Goal: Task Accomplishment & Management: Manage account settings

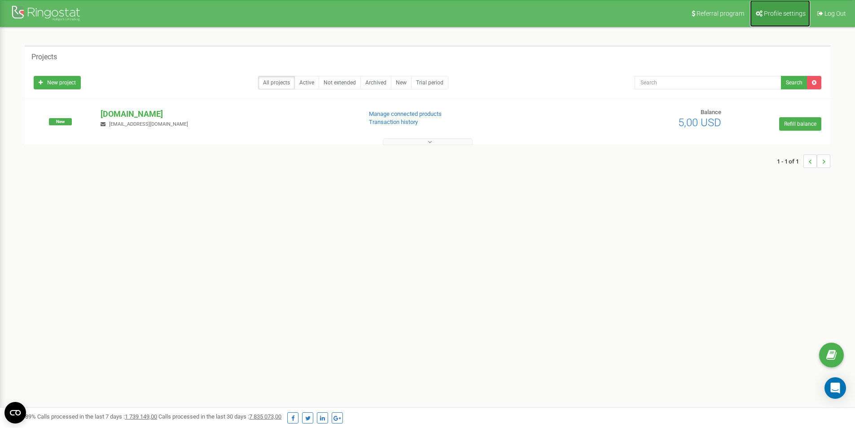
click at [781, 13] on span "Profile settings" at bounding box center [785, 13] width 42 height 7
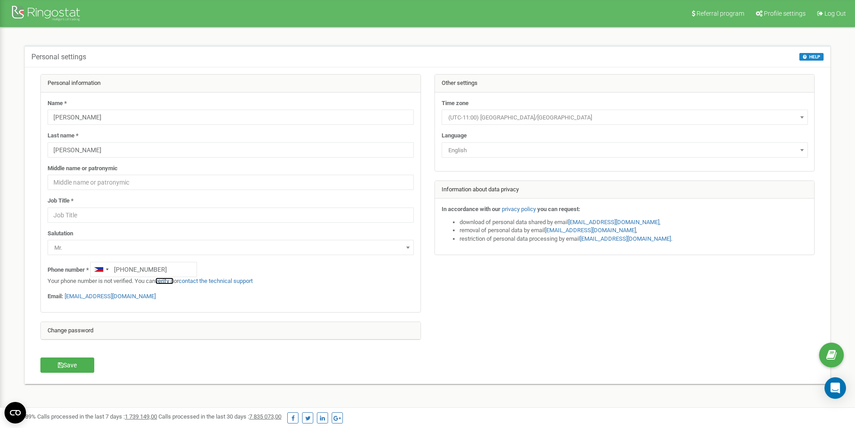
click at [166, 278] on link "verify it" at bounding box center [164, 280] width 18 height 7
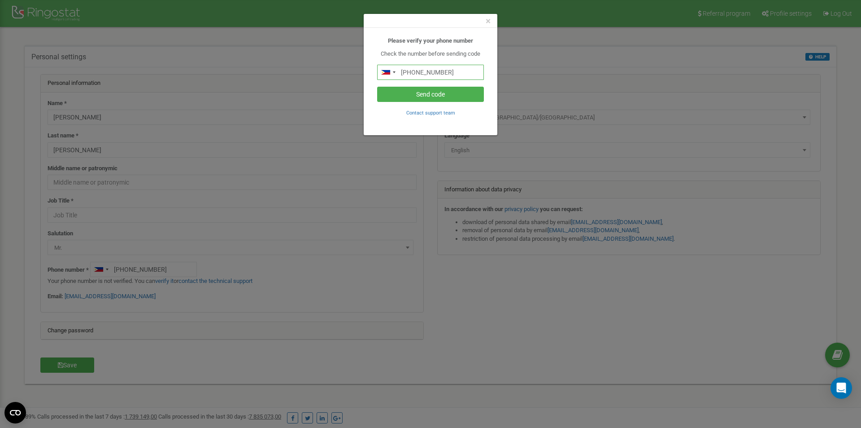
drag, startPoint x: 457, startPoint y: 73, endPoint x: 417, endPoint y: 74, distance: 40.0
click at [417, 74] on input "+639542988950" at bounding box center [430, 72] width 107 height 15
paste input "367678162"
type input "+639367678162"
click at [434, 92] on button "Send code" at bounding box center [430, 94] width 107 height 15
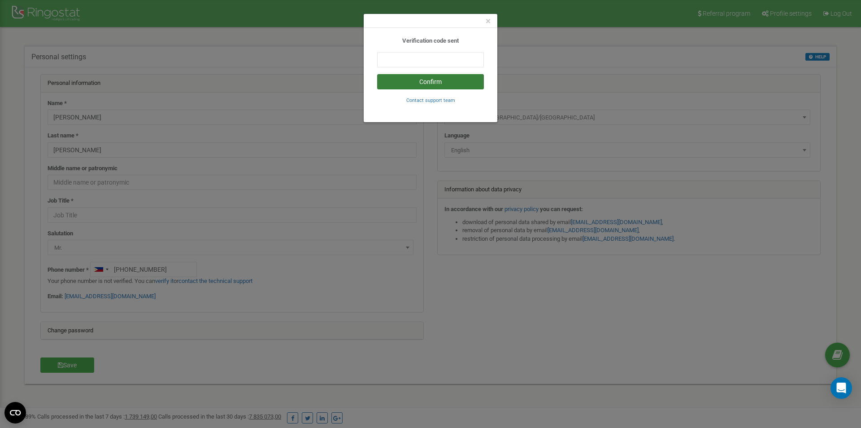
click at [427, 80] on button "Confirm" at bounding box center [430, 81] width 107 height 15
click at [458, 42] on b "Verification code sent" at bounding box center [430, 40] width 57 height 7
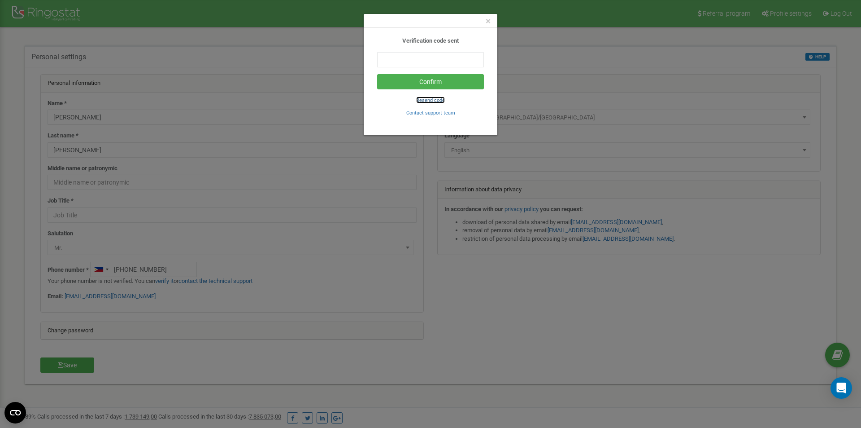
click at [424, 102] on small "Resend code" at bounding box center [430, 100] width 29 height 6
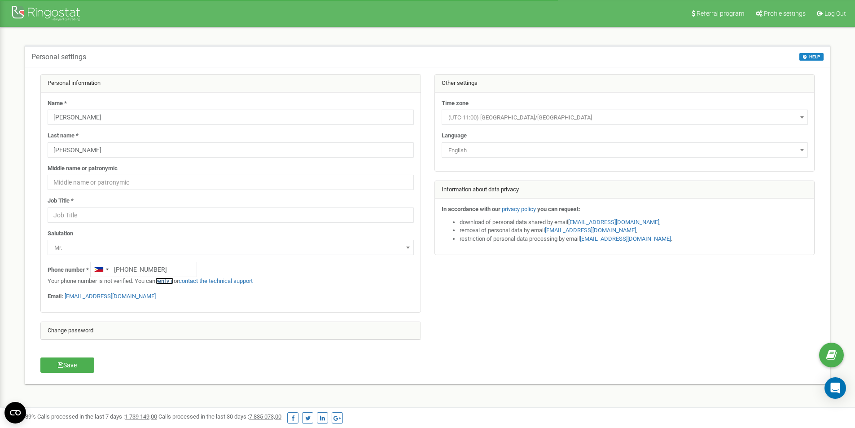
click at [166, 279] on link "verify it" at bounding box center [164, 280] width 18 height 7
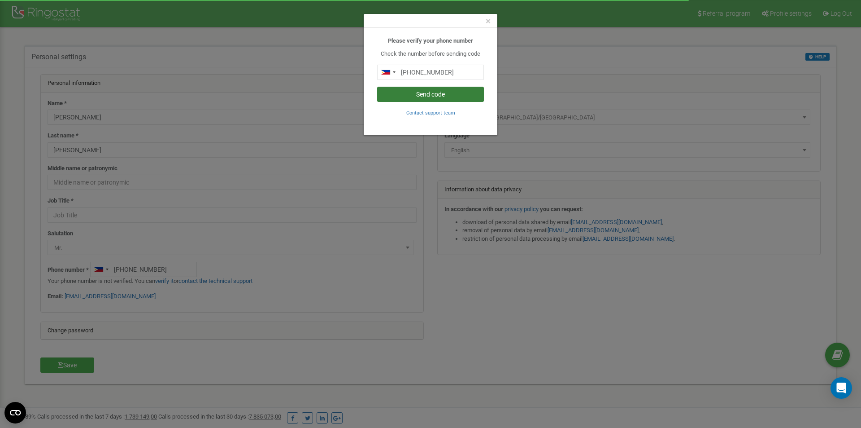
click at [422, 95] on button "Send code" at bounding box center [430, 94] width 107 height 15
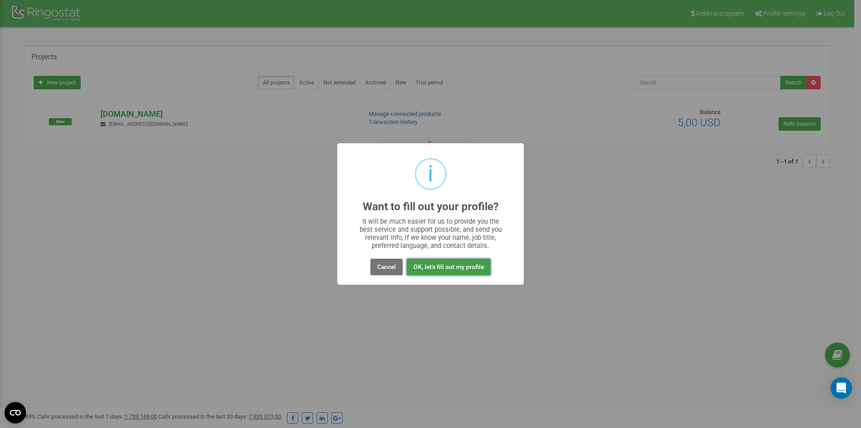
click at [463, 265] on button "OK, let's fill out my profile" at bounding box center [449, 266] width 84 height 17
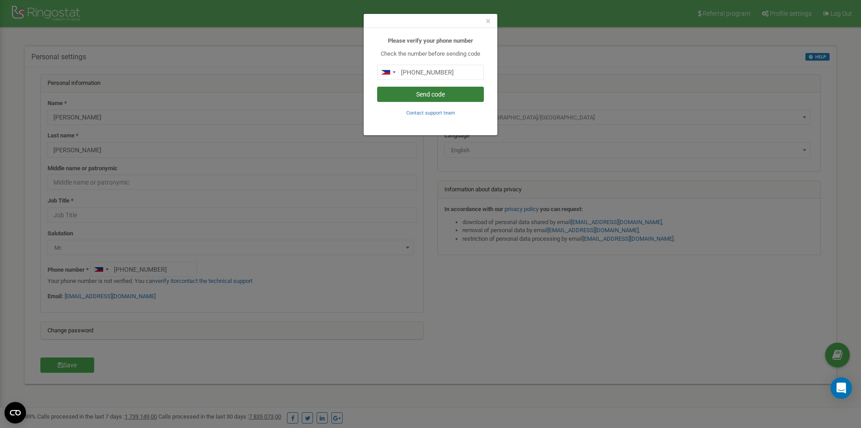
click at [400, 98] on button "Send code" at bounding box center [430, 94] width 107 height 15
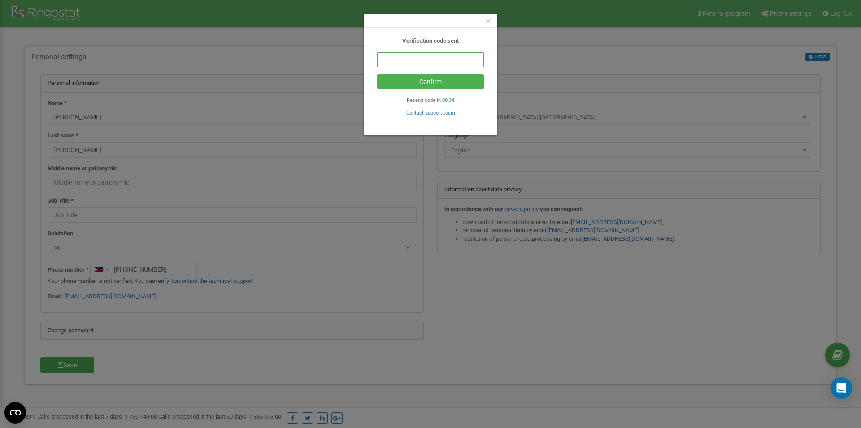
click at [423, 58] on input "text" at bounding box center [430, 59] width 107 height 15
paste input "277980"
type input "277980"
click at [431, 84] on button "Confirm" at bounding box center [430, 81] width 107 height 15
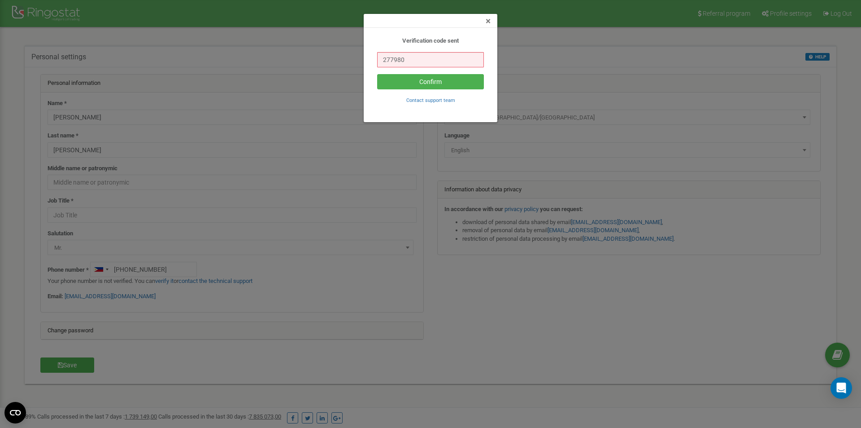
click at [487, 21] on span "×" at bounding box center [488, 21] width 5 height 11
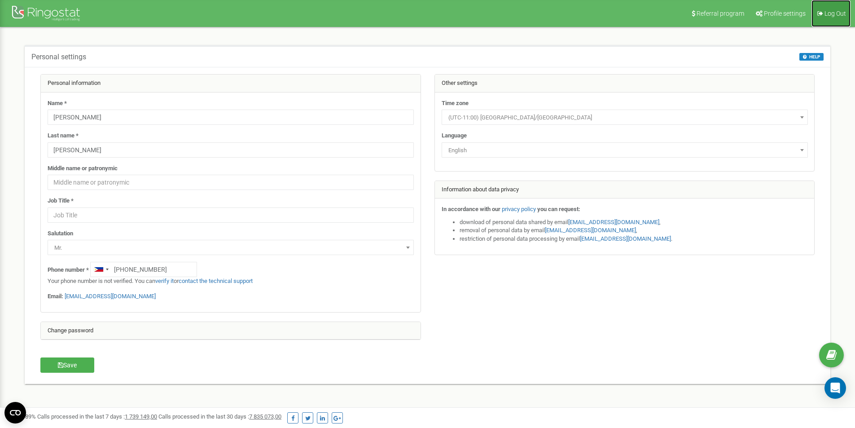
click at [826, 11] on span "Log Out" at bounding box center [835, 13] width 22 height 7
